Goal: Check status

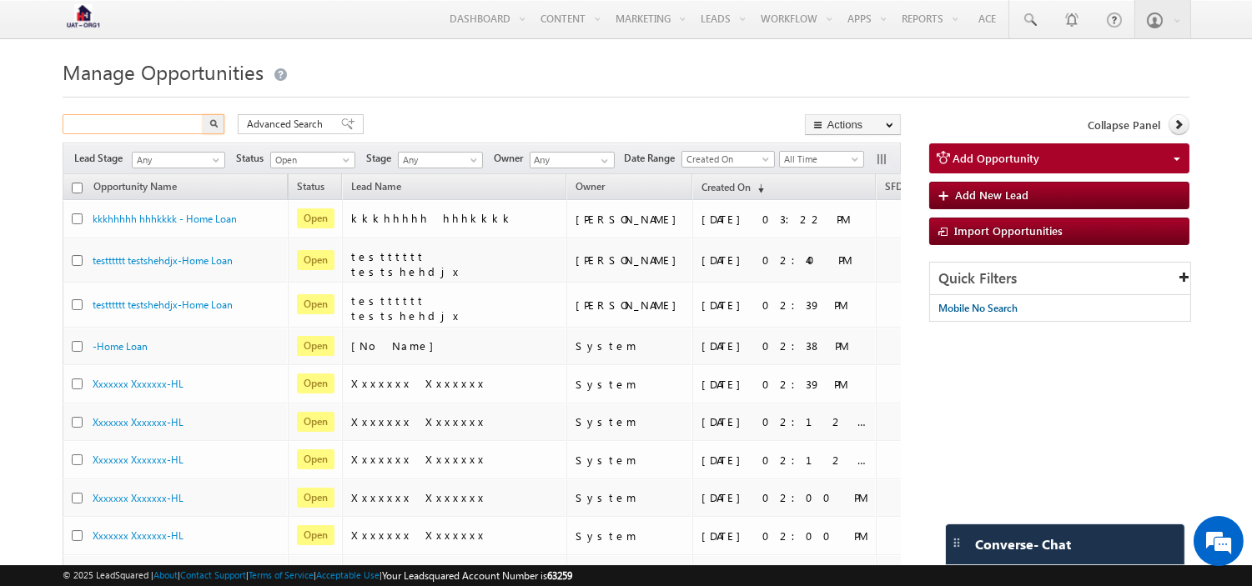
drag, startPoint x: 0, startPoint y: 0, endPoint x: 167, endPoint y: 126, distance: 209.0
click at [167, 126] on input "text" at bounding box center [134, 124] width 143 height 20
paste input "7782017497"
type input "7782017497"
click at [293, 162] on span "Open" at bounding box center [310, 160] width 79 height 15
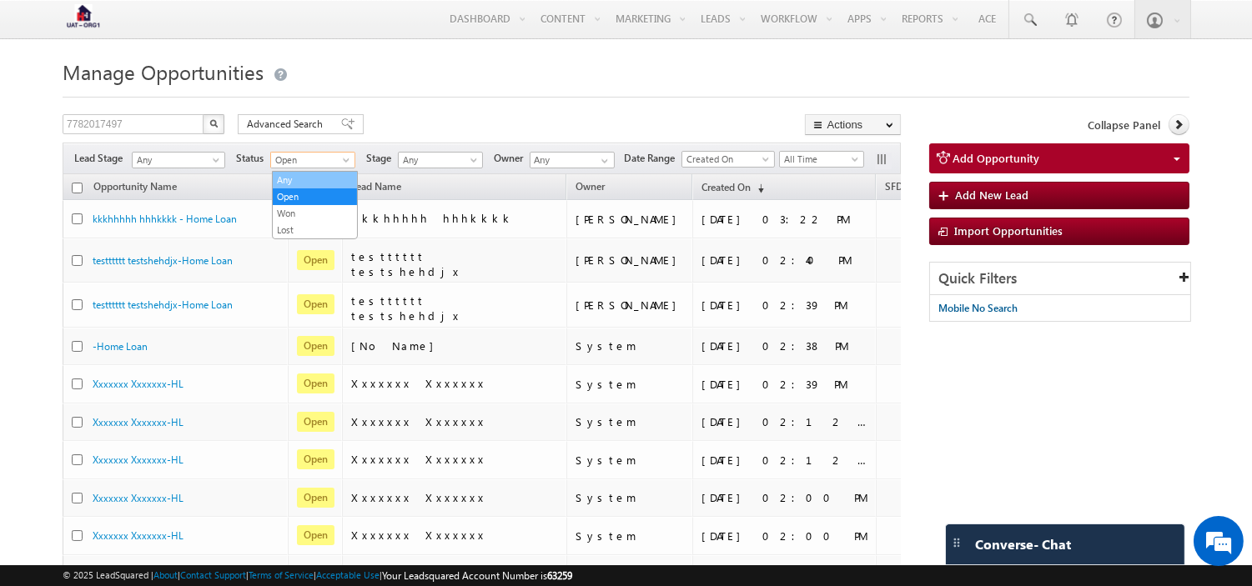
click at [293, 180] on link "Any" at bounding box center [315, 180] width 84 height 15
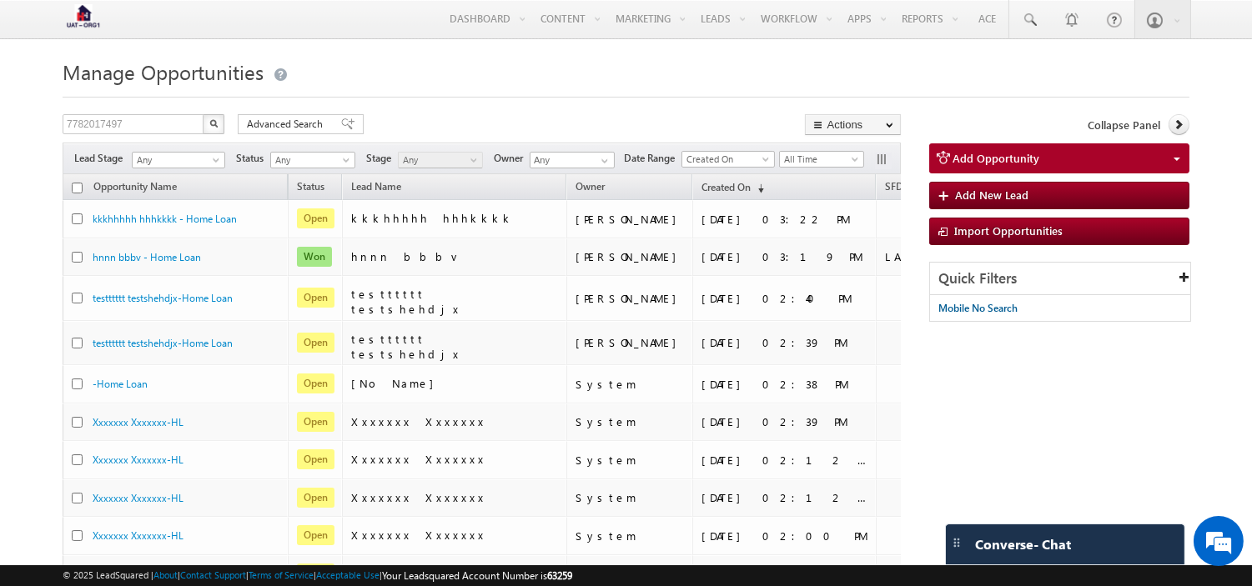
click at [214, 123] on img "button" at bounding box center [213, 123] width 8 height 8
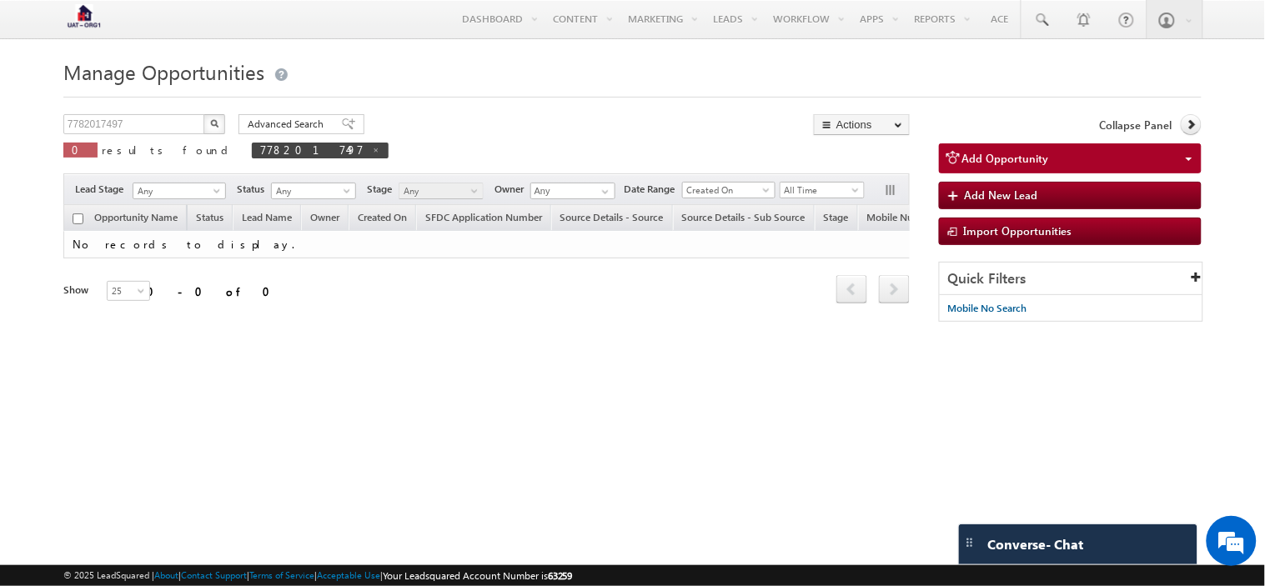
click at [214, 123] on img "button" at bounding box center [214, 123] width 8 height 8
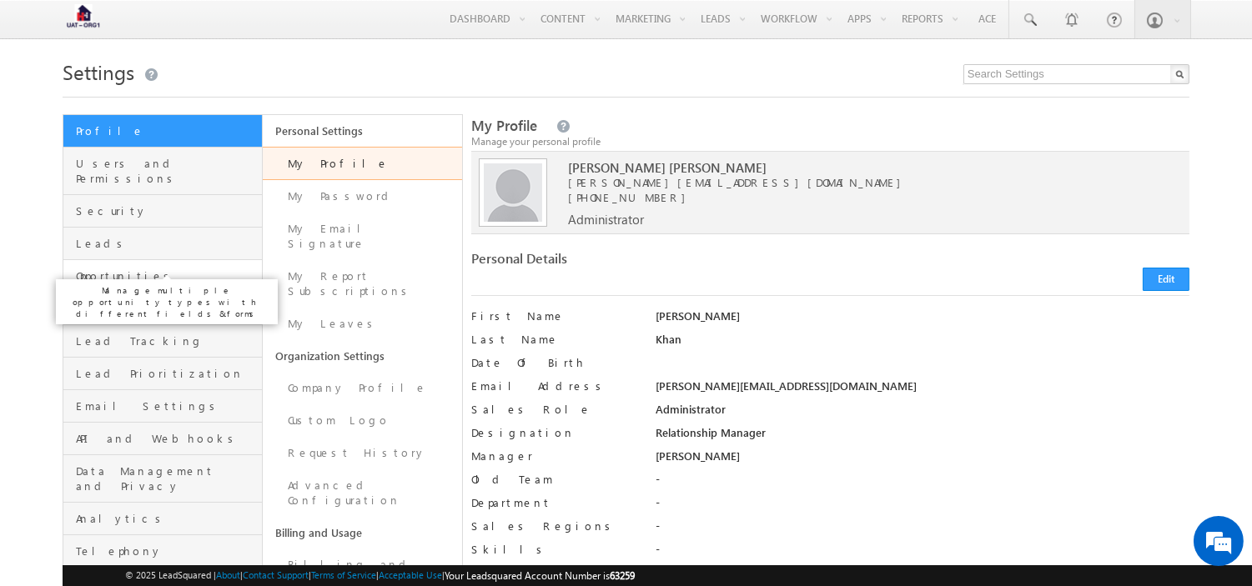
click at [119, 269] on span "Opportunities" at bounding box center [167, 276] width 182 height 15
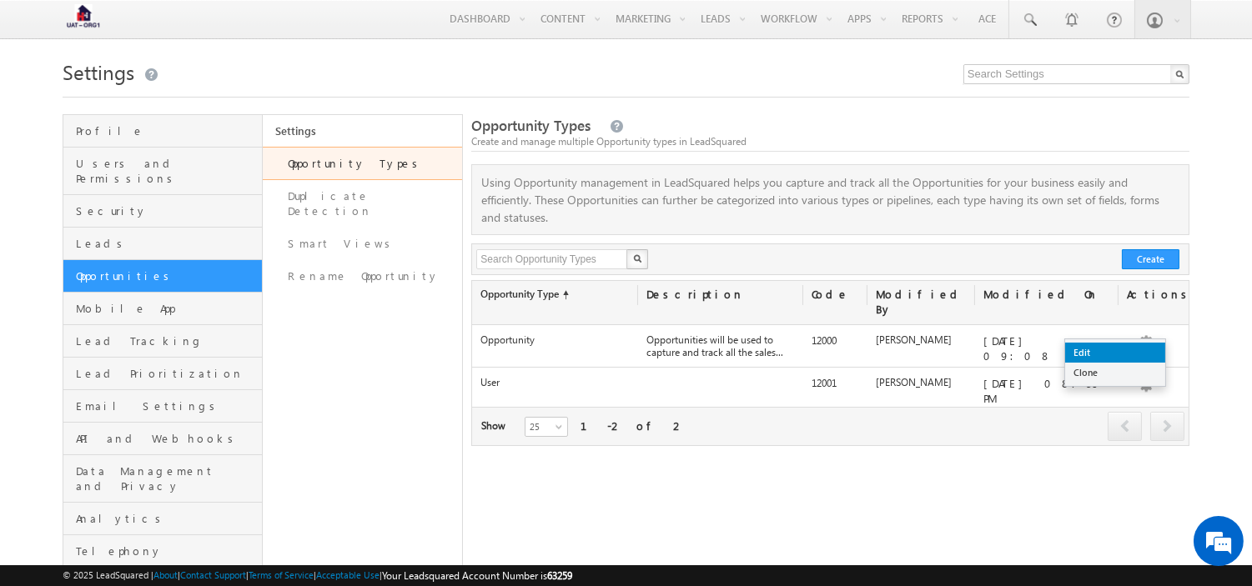
click at [1094, 356] on link "Edit" at bounding box center [1115, 353] width 100 height 20
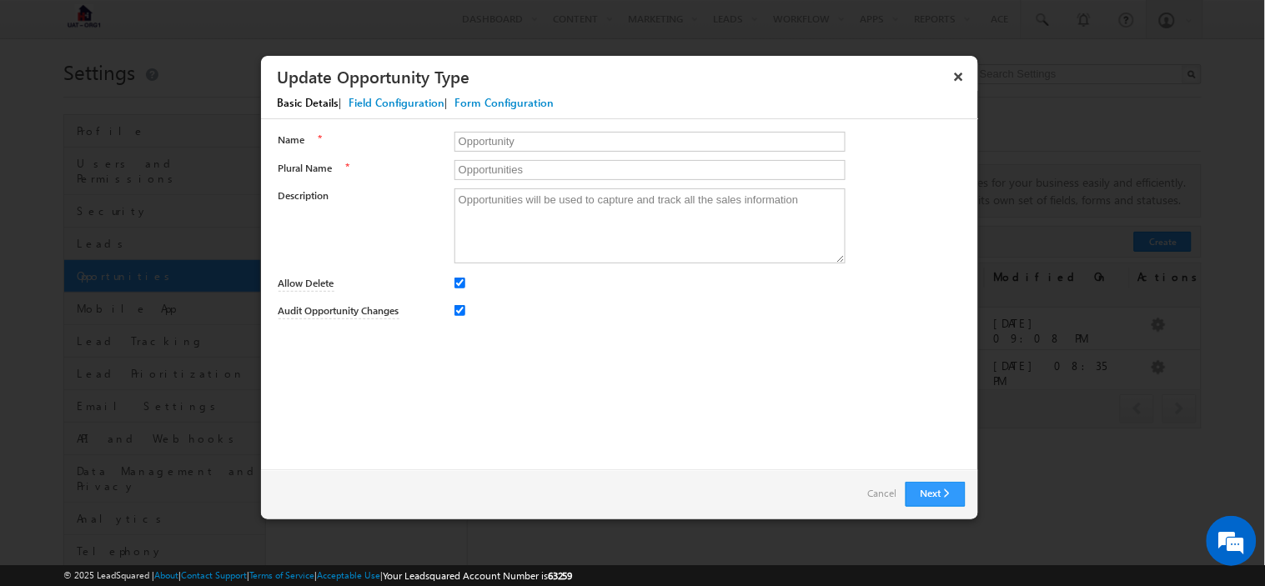
click at [389, 111] on div "Basic Details | Field Configuration | Form Configuration" at bounding box center [628, 105] width 734 height 28
click at [392, 103] on div "Field Configuration" at bounding box center [397, 102] width 96 height 15
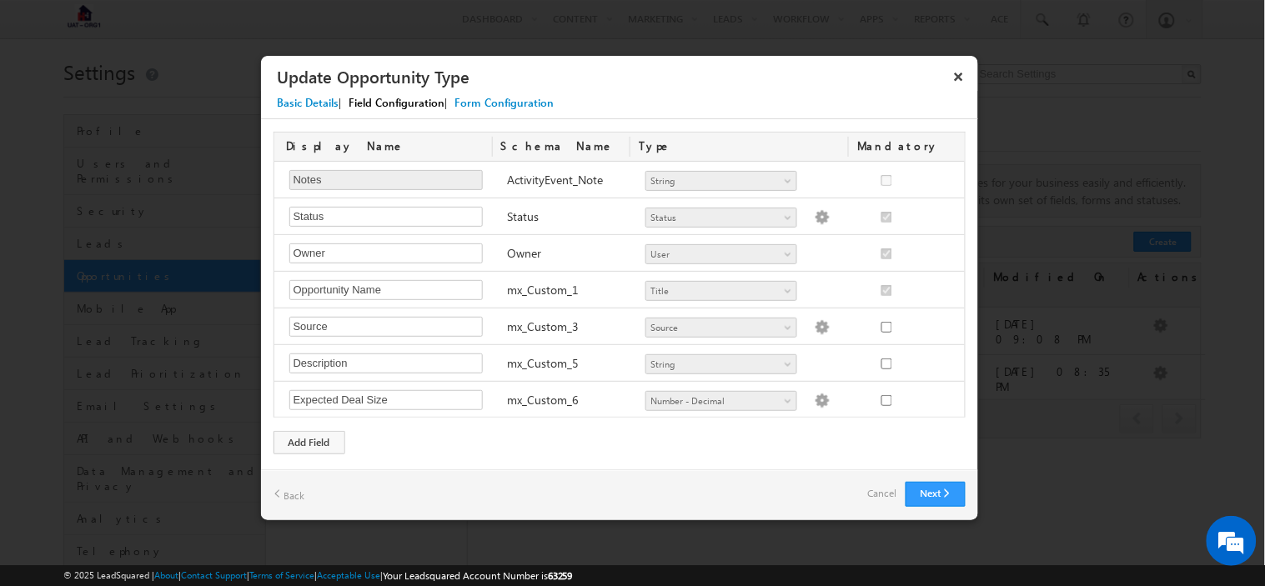
scroll to position [960, 0]
